Goal: Information Seeking & Learning: Find specific fact

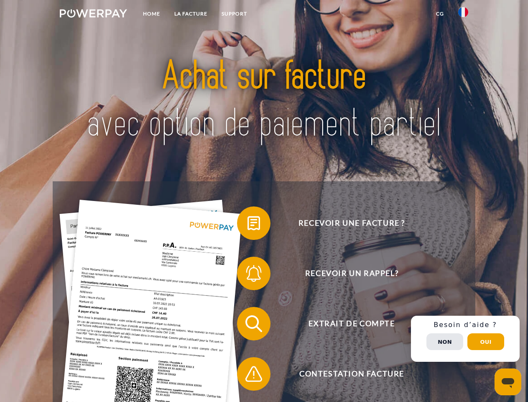
click at [93, 15] on img at bounding box center [93, 13] width 67 height 8
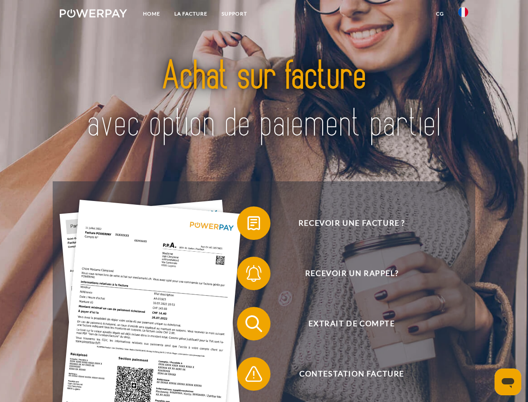
click at [464, 15] on img at bounding box center [464, 12] width 10 height 10
click at [440, 14] on link "CG" at bounding box center [440, 13] width 22 height 15
click at [248, 225] on span at bounding box center [241, 223] width 42 height 42
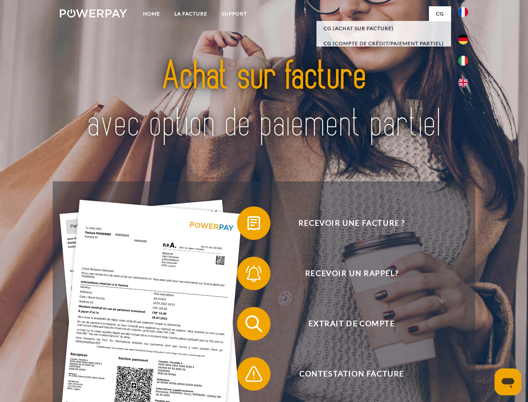
click at [248, 275] on span at bounding box center [241, 273] width 42 height 42
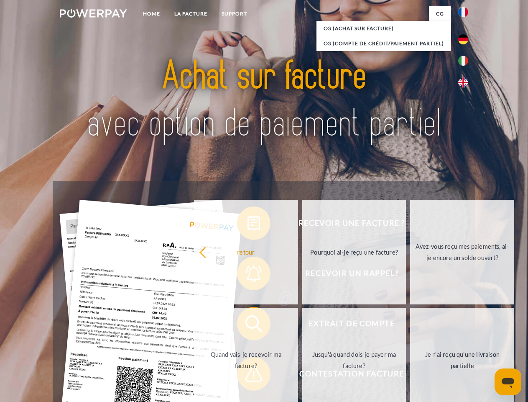
click at [302, 325] on link "Jusqu'à quand dois-je payer ma facture?" at bounding box center [354, 359] width 104 height 105
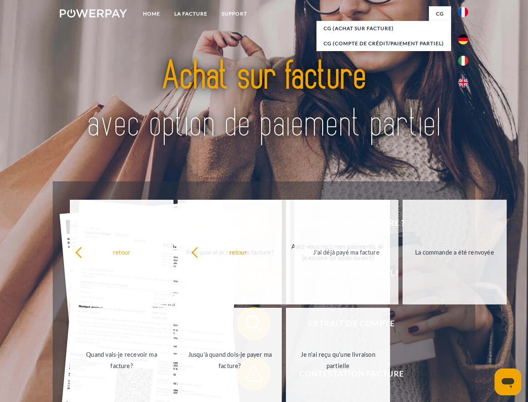
click at [248, 375] on span at bounding box center [241, 374] width 42 height 42
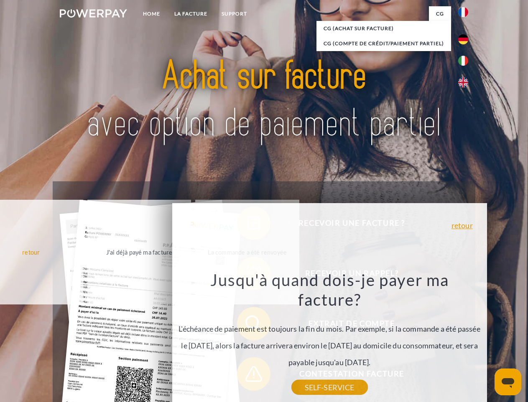
click at [466, 338] on div "Recevoir une facture ? Recevoir un rappel? Extrait de compte retour" at bounding box center [264, 348] width 423 height 335
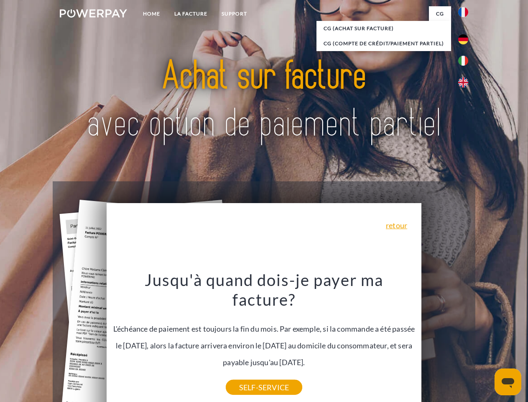
click at [445, 340] on span "Extrait de compte" at bounding box center [351, 323] width 205 height 33
click at [486, 341] on header "Home LA FACTURE Support" at bounding box center [264, 289] width 528 height 578
